Goal: Task Accomplishment & Management: Use online tool/utility

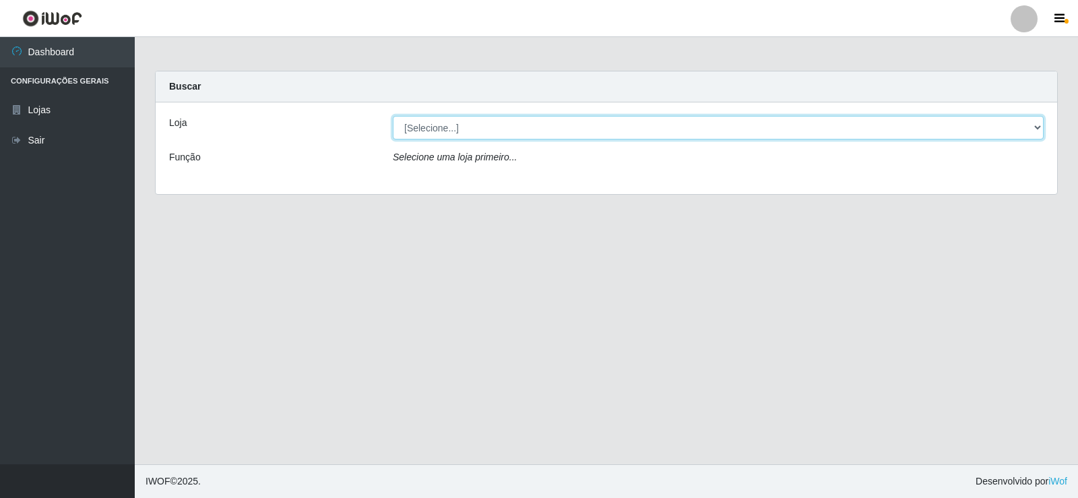
click at [540, 129] on select "[Selecione...] SuperFácil Atacado - [GEOGRAPHIC_DATA]" at bounding box center [718, 128] width 651 height 24
select select "504"
click at [393, 116] on select "[Selecione...] SuperFácil Atacado - [GEOGRAPHIC_DATA]" at bounding box center [718, 128] width 651 height 24
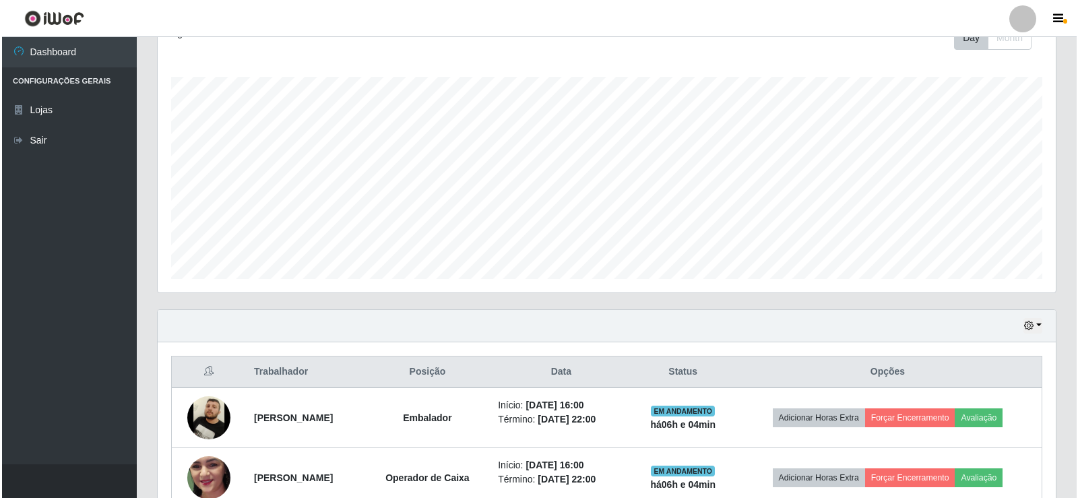
scroll to position [277, 0]
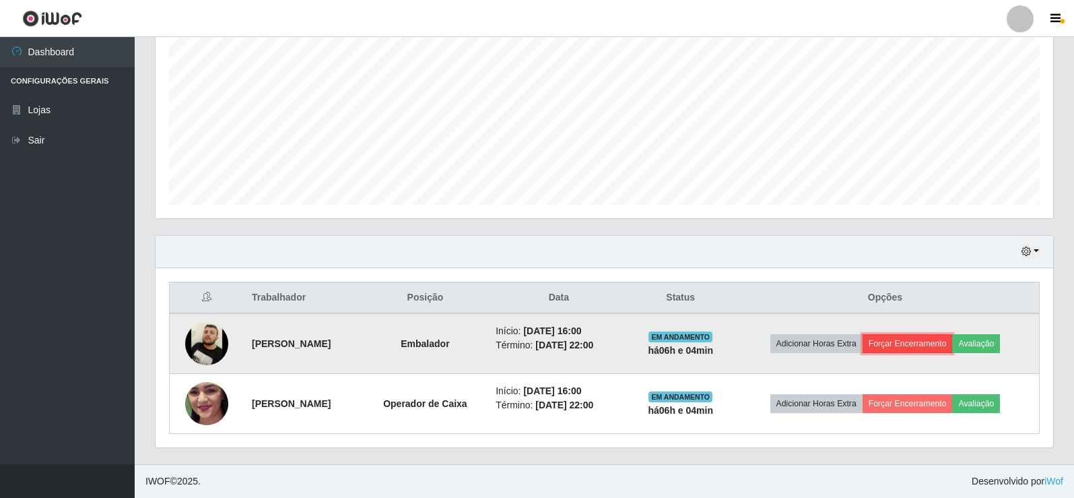
click at [912, 347] on button "Forçar Encerramento" at bounding box center [908, 343] width 90 height 19
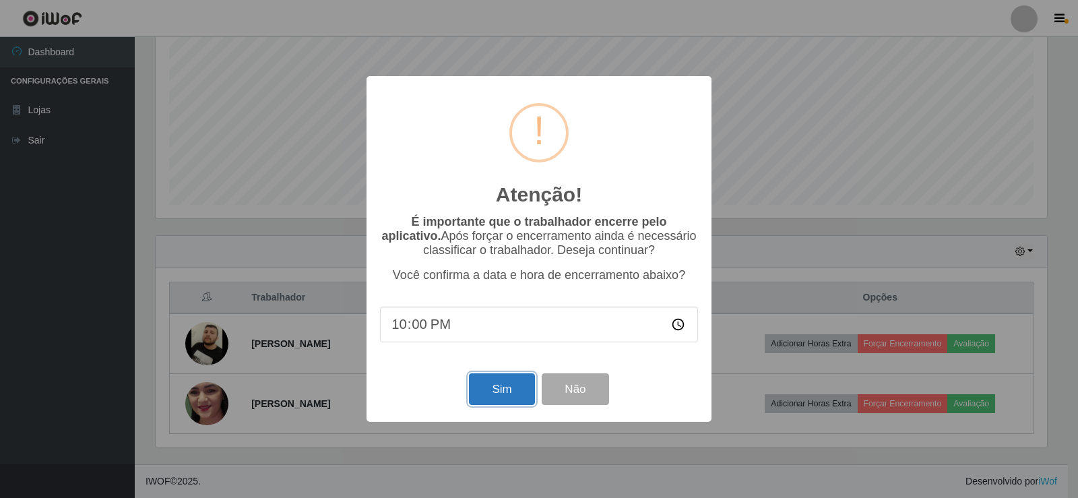
click at [508, 389] on button "Sim" at bounding box center [501, 389] width 65 height 32
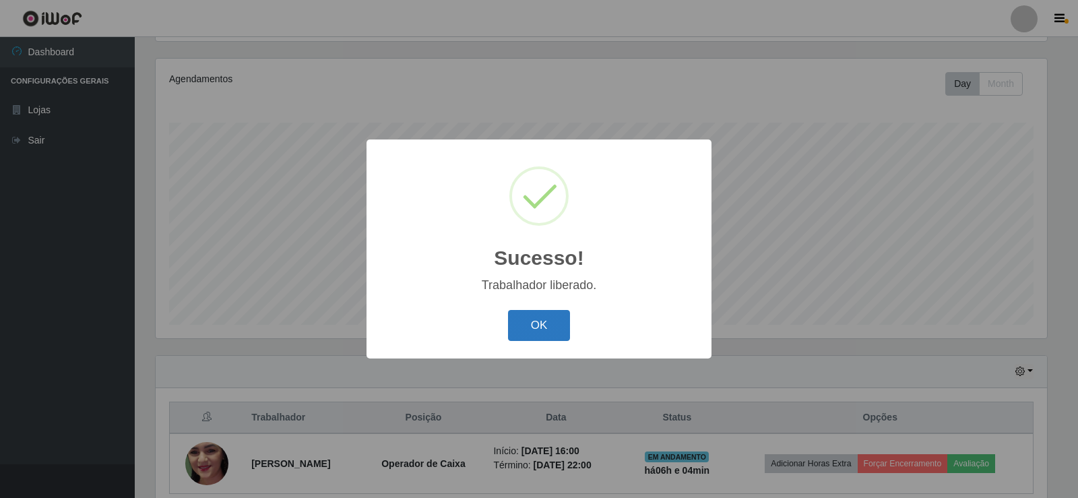
click at [567, 327] on button "OK" at bounding box center [539, 326] width 63 height 32
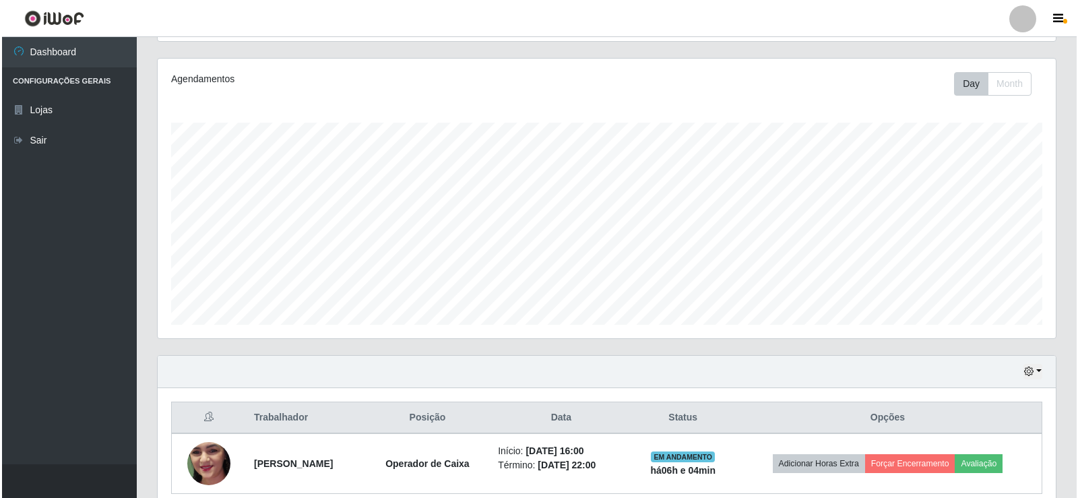
scroll to position [217, 0]
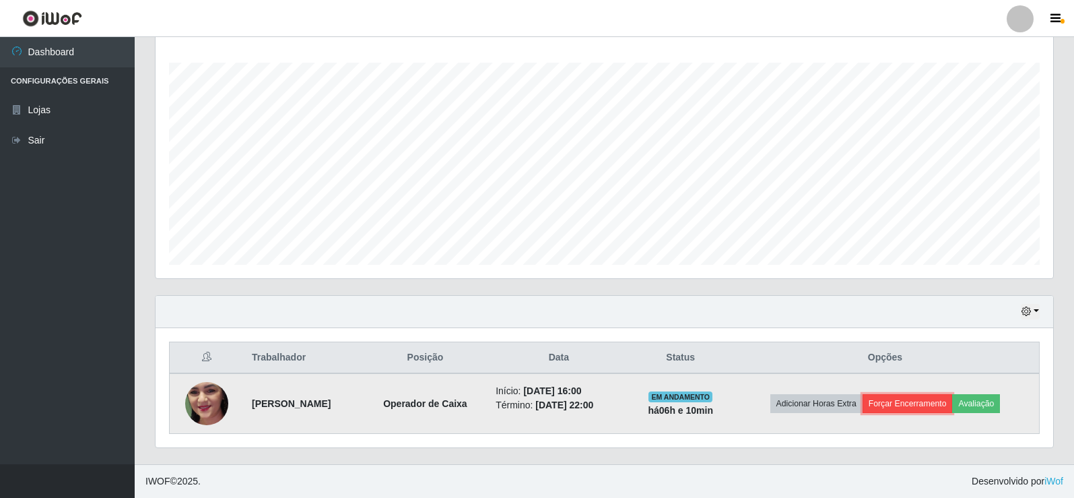
click at [947, 410] on button "Forçar Encerramento" at bounding box center [908, 403] width 90 height 19
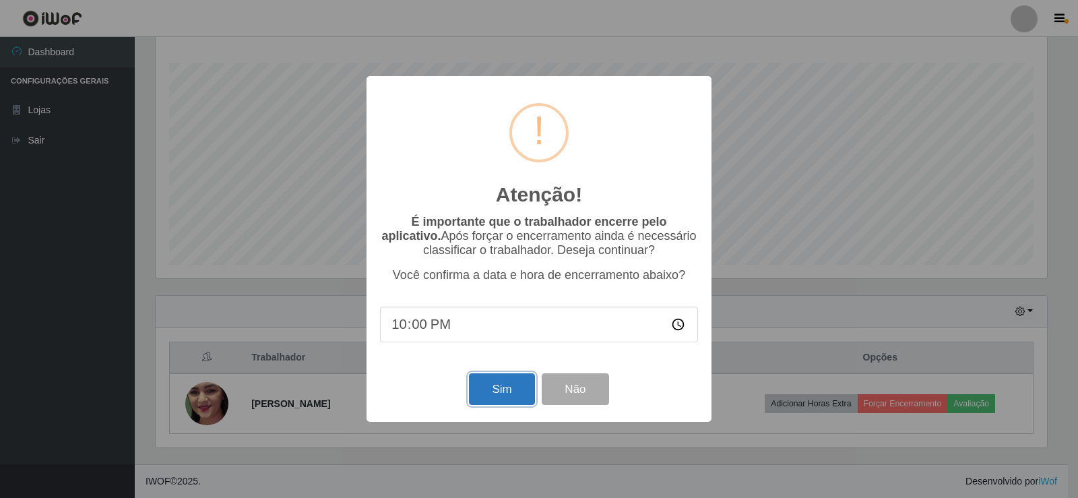
click at [502, 399] on button "Sim" at bounding box center [501, 389] width 65 height 32
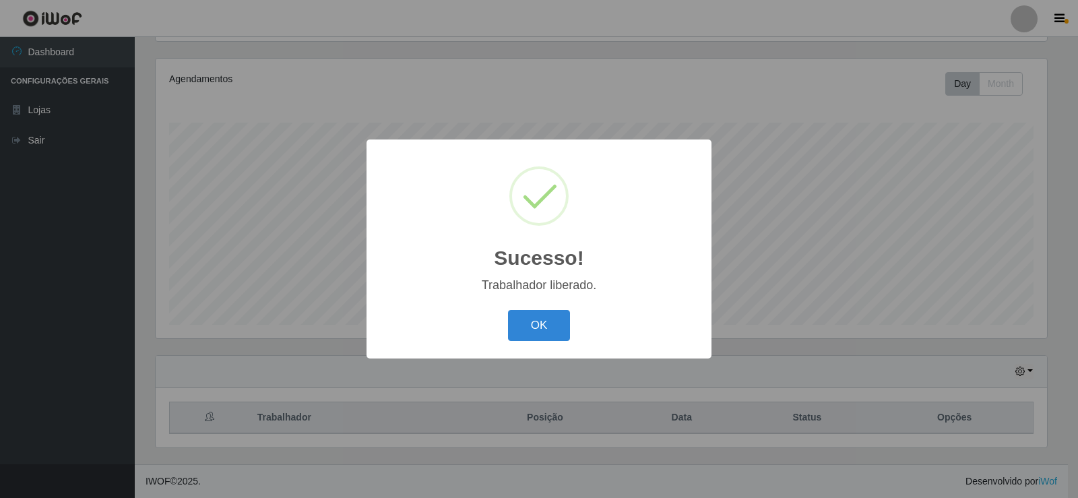
drag, startPoint x: 558, startPoint y: 337, endPoint x: 562, endPoint y: 331, distance: 7.5
click at [560, 336] on button "OK" at bounding box center [539, 326] width 63 height 32
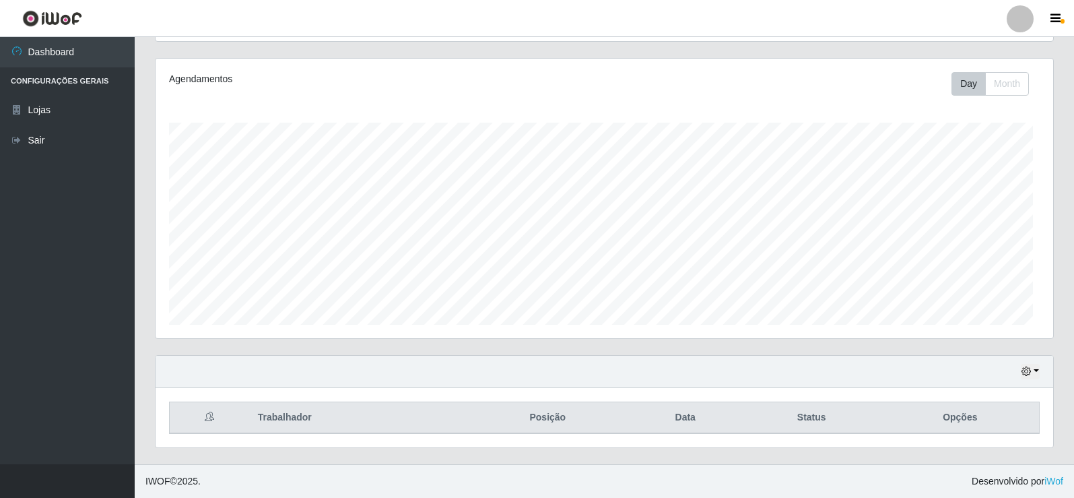
scroll to position [280, 898]
